Goal: Task Accomplishment & Management: Manage account settings

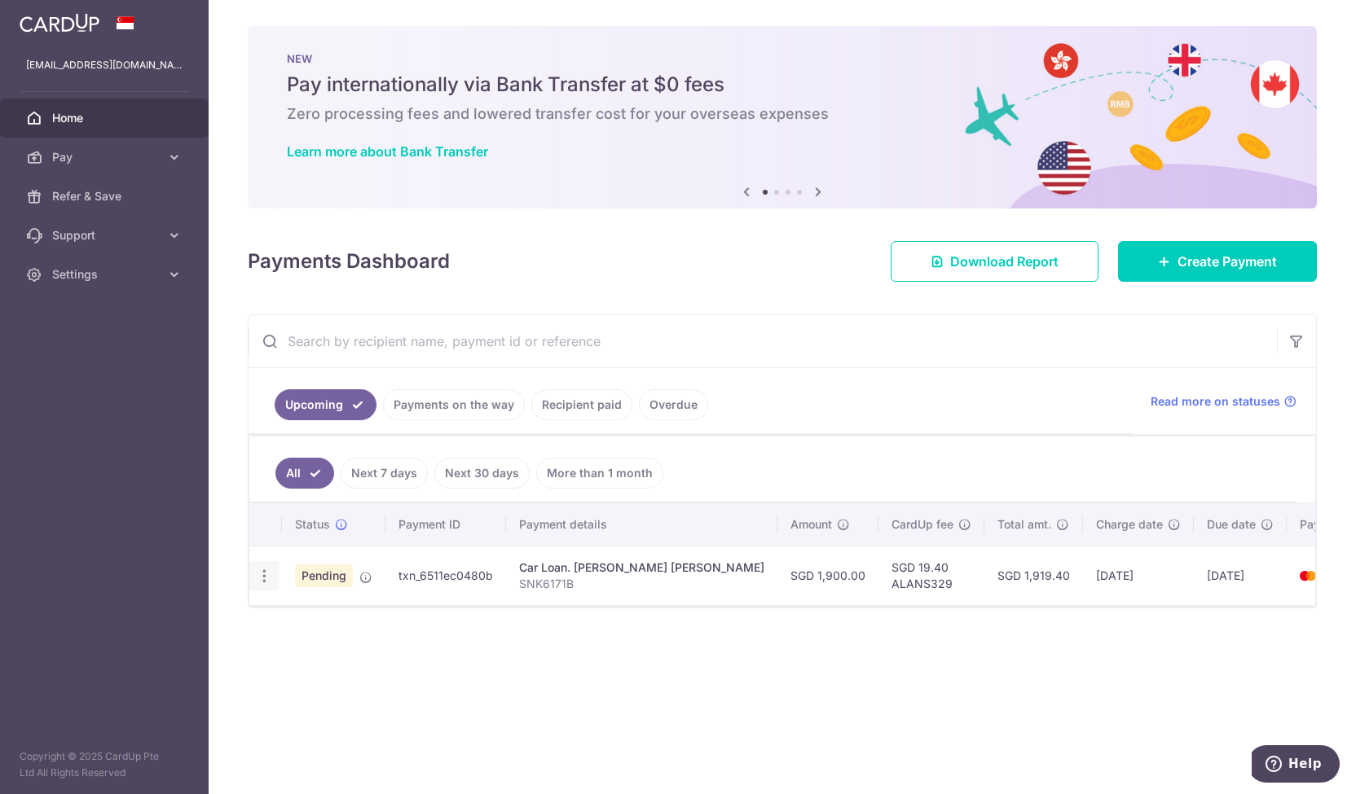
click at [260, 574] on icon "button" at bounding box center [264, 576] width 17 height 17
click at [315, 611] on span "Update payment" at bounding box center [351, 621] width 111 height 20
radio input "true"
type input "1,900.00"
type input "[DATE]"
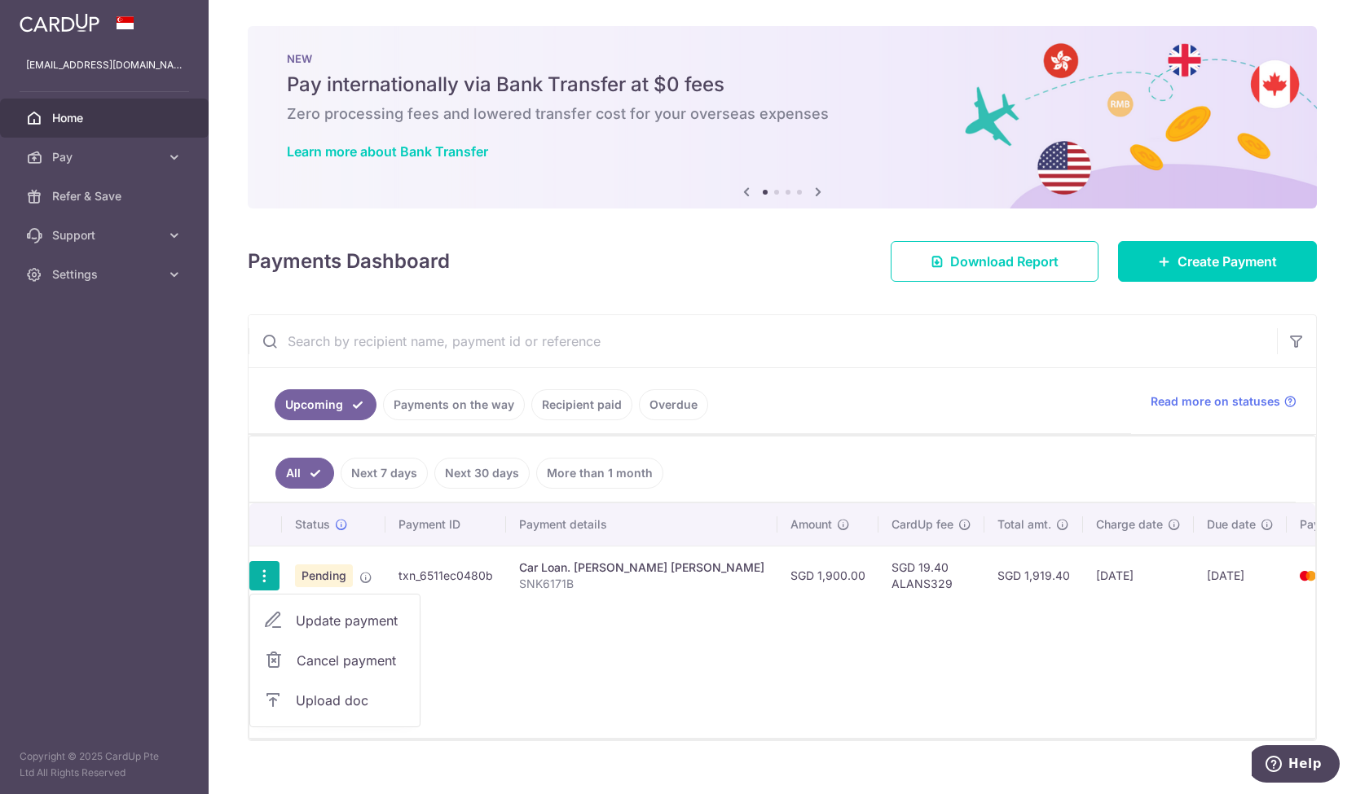
type input "SNK6171B"
type input "ALANS329"
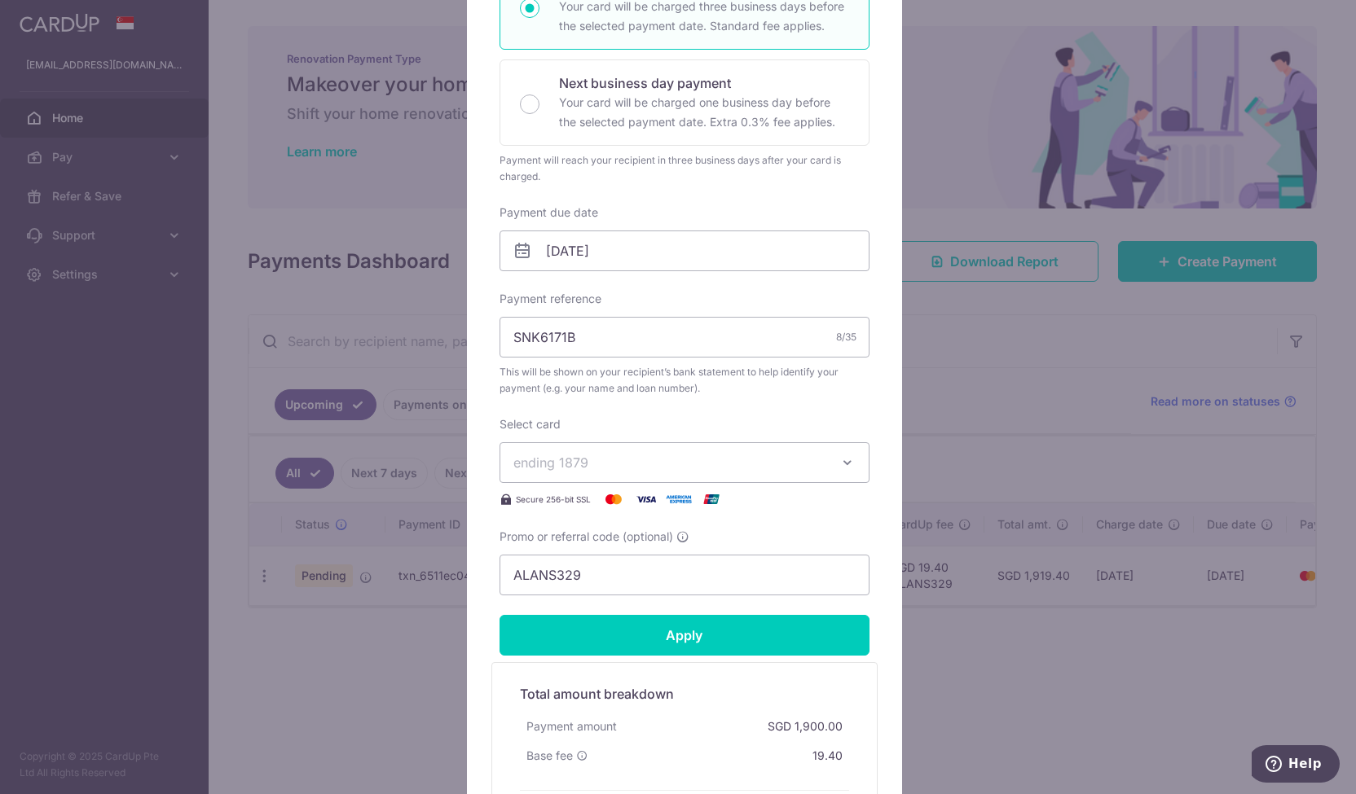
scroll to position [522, 0]
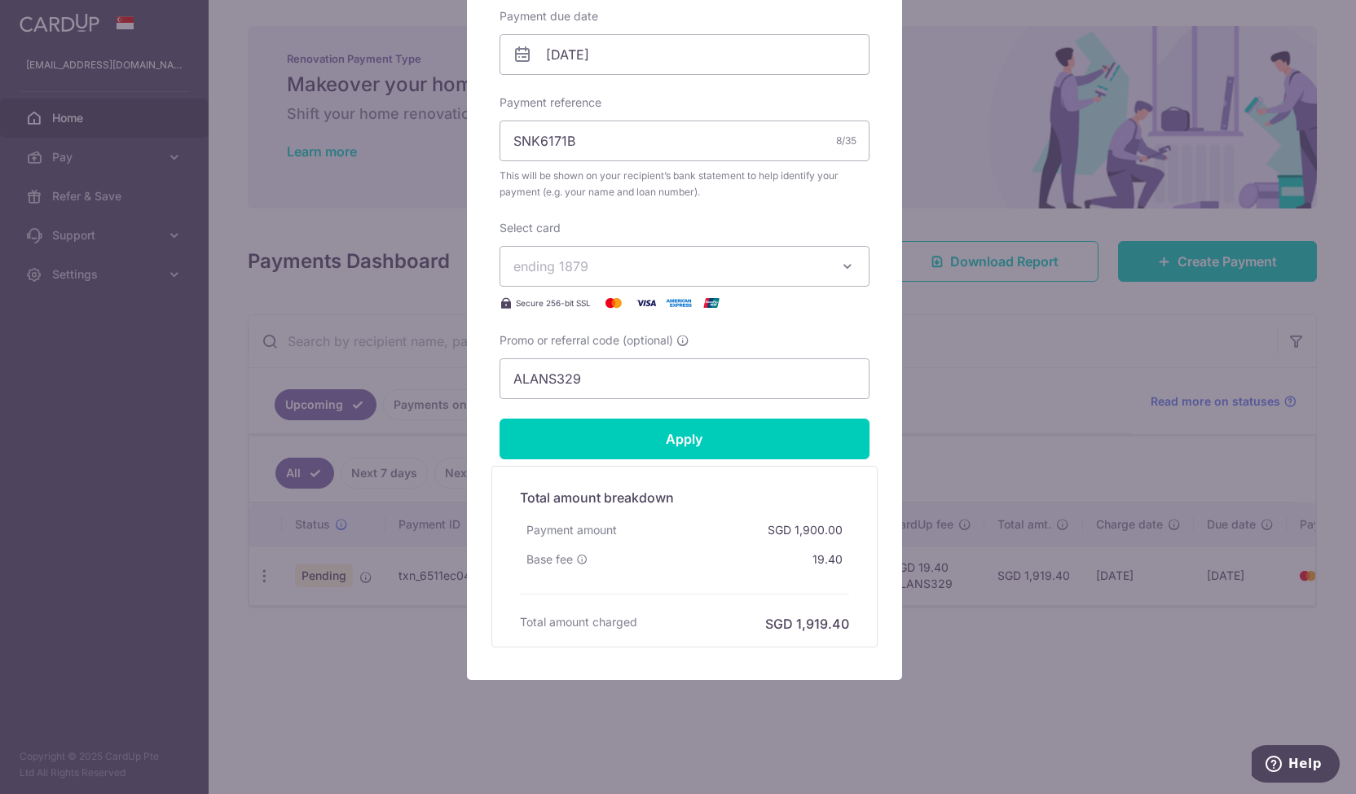
click at [1000, 631] on div "Edit payment By clicking apply, you will make changes to all payments to Mattew…" at bounding box center [678, 397] width 1356 height 794
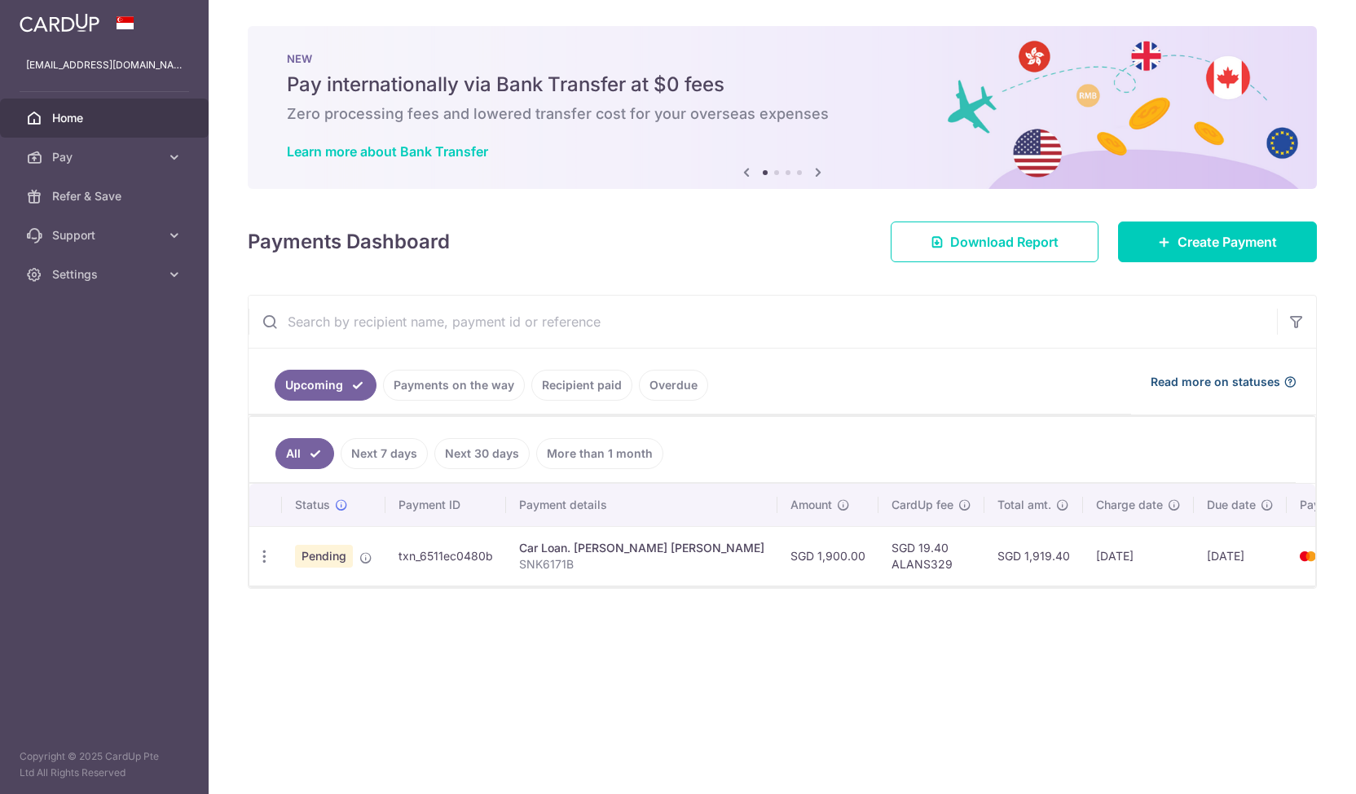
click at [1207, 380] on div "Upcoming Payments on the way Recipient paid Overdue Read more on statuses" at bounding box center [781, 382] width 1067 height 67
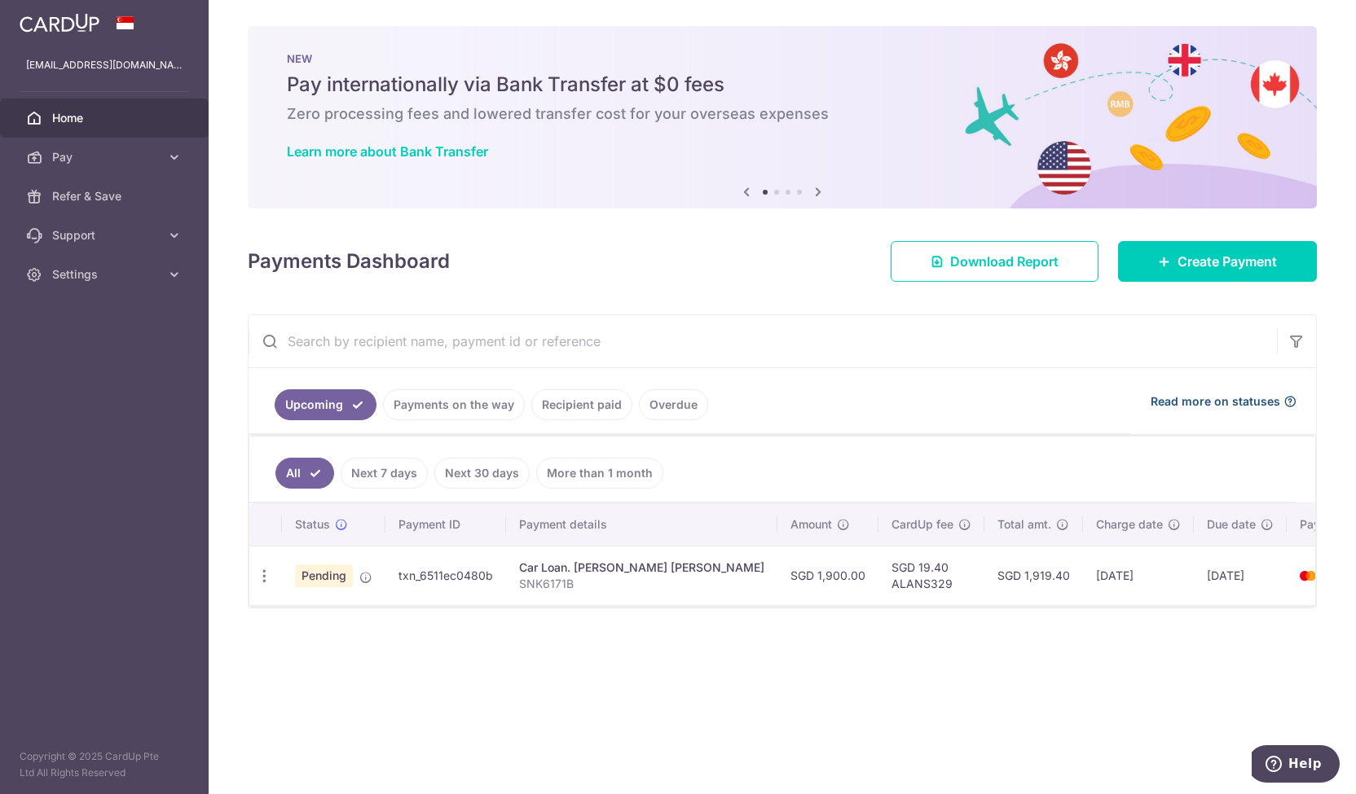
click at [1209, 400] on span "Read more on statuses" at bounding box center [1215, 402] width 130 height 16
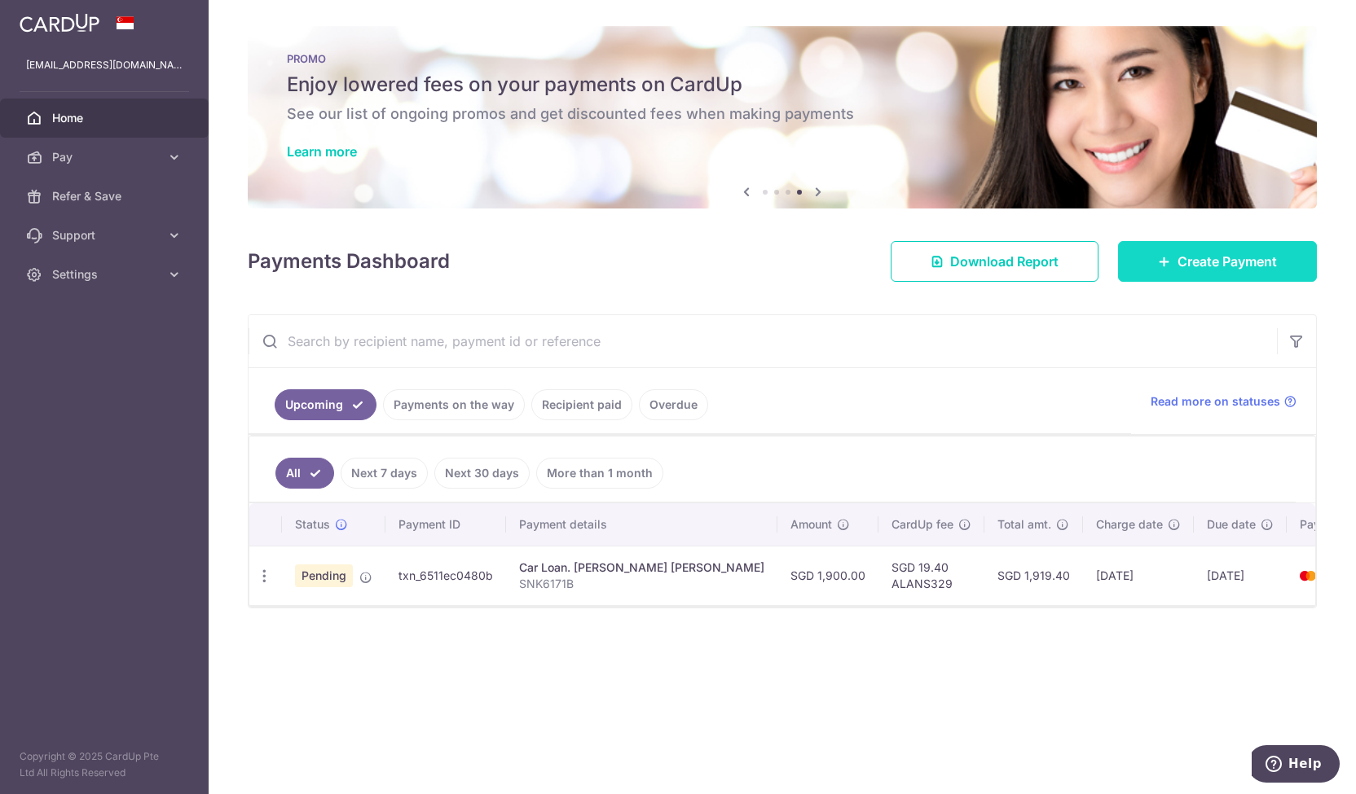
click at [1178, 272] on link "Create Payment" at bounding box center [1217, 261] width 199 height 41
